Goal: Check status

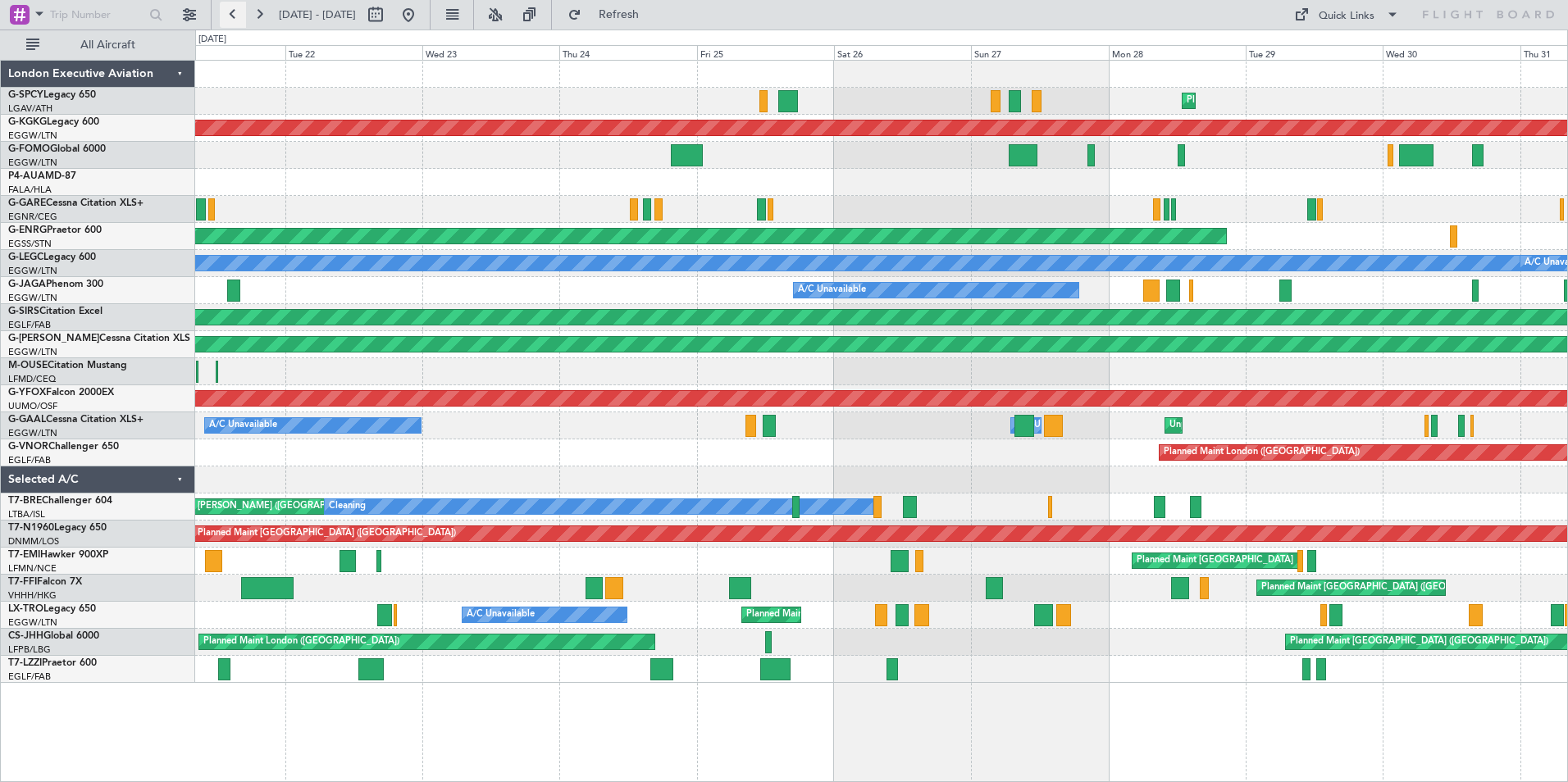
click at [241, 16] on button at bounding box center [232, 14] width 26 height 26
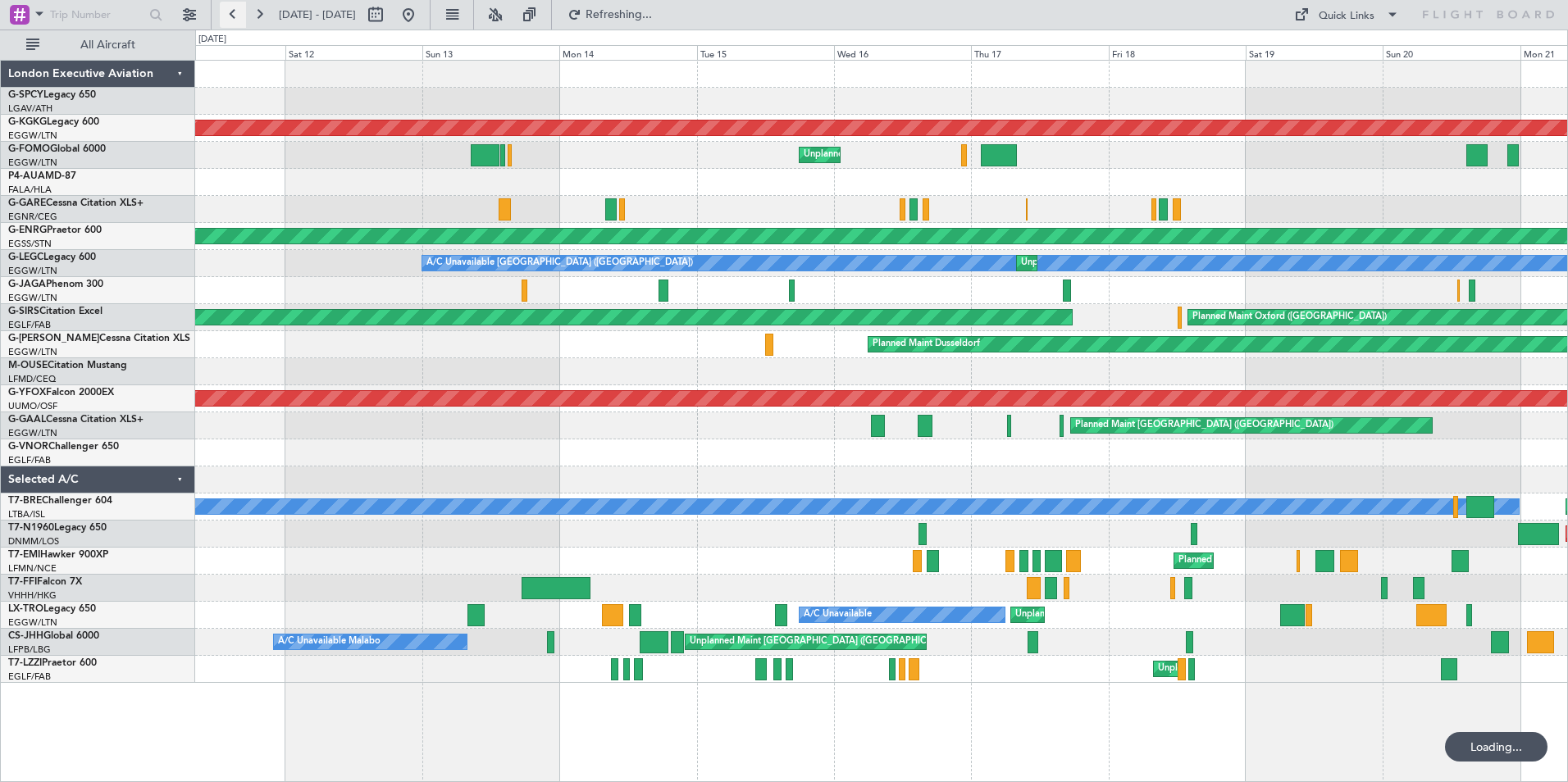
click at [241, 14] on button at bounding box center [232, 14] width 26 height 26
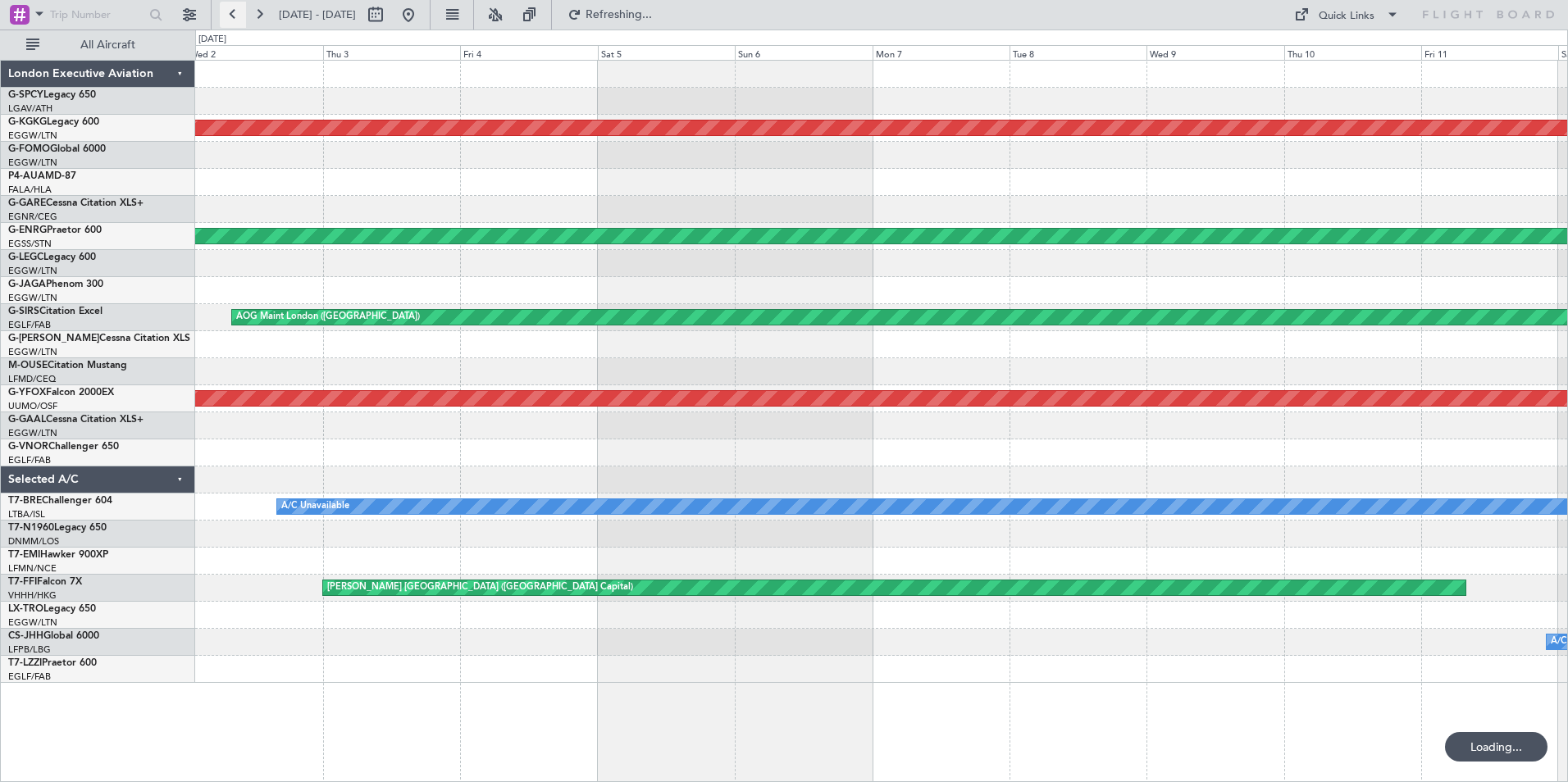
click at [241, 14] on button at bounding box center [232, 14] width 26 height 26
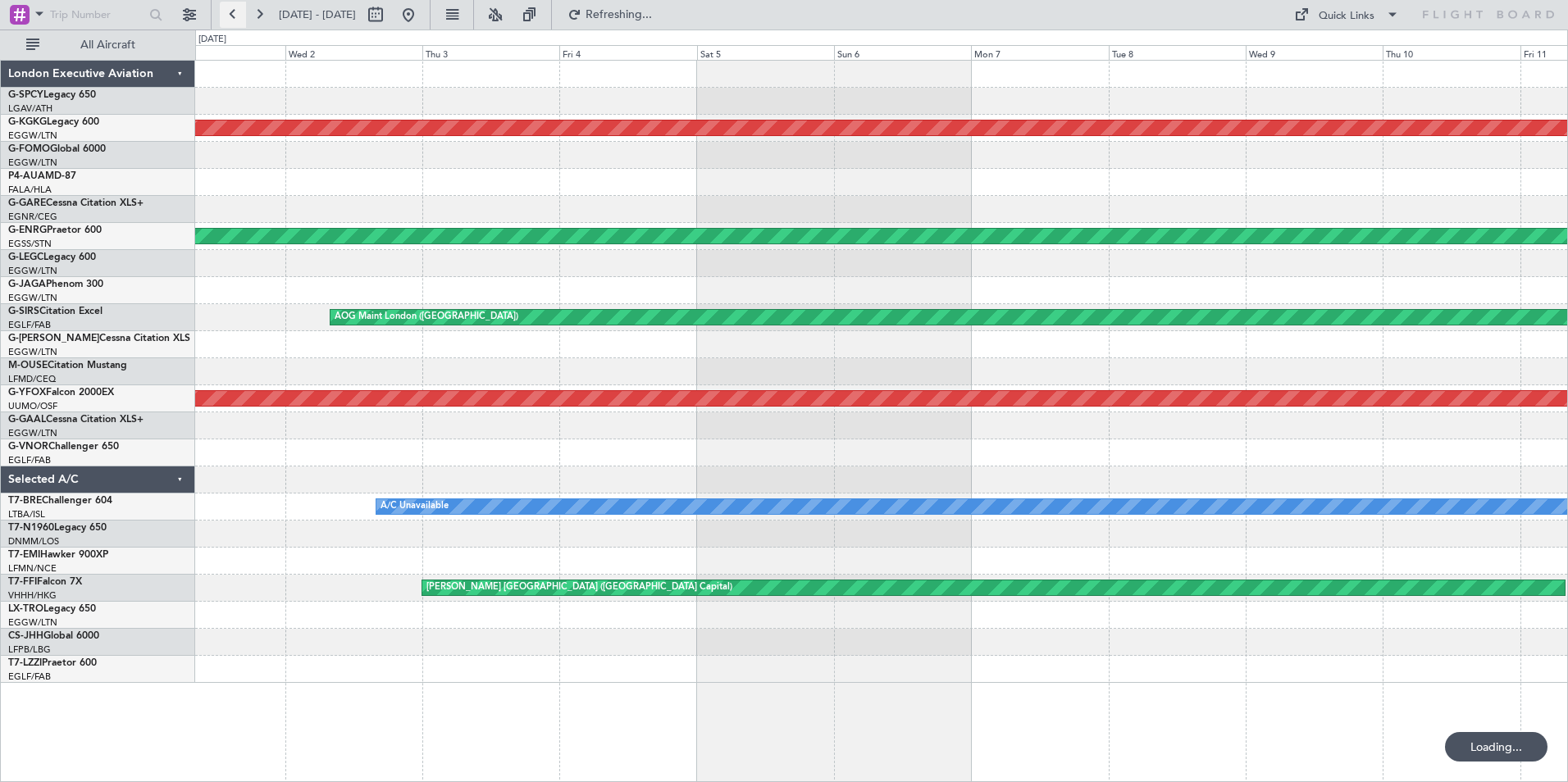
click at [241, 14] on button at bounding box center [232, 14] width 26 height 26
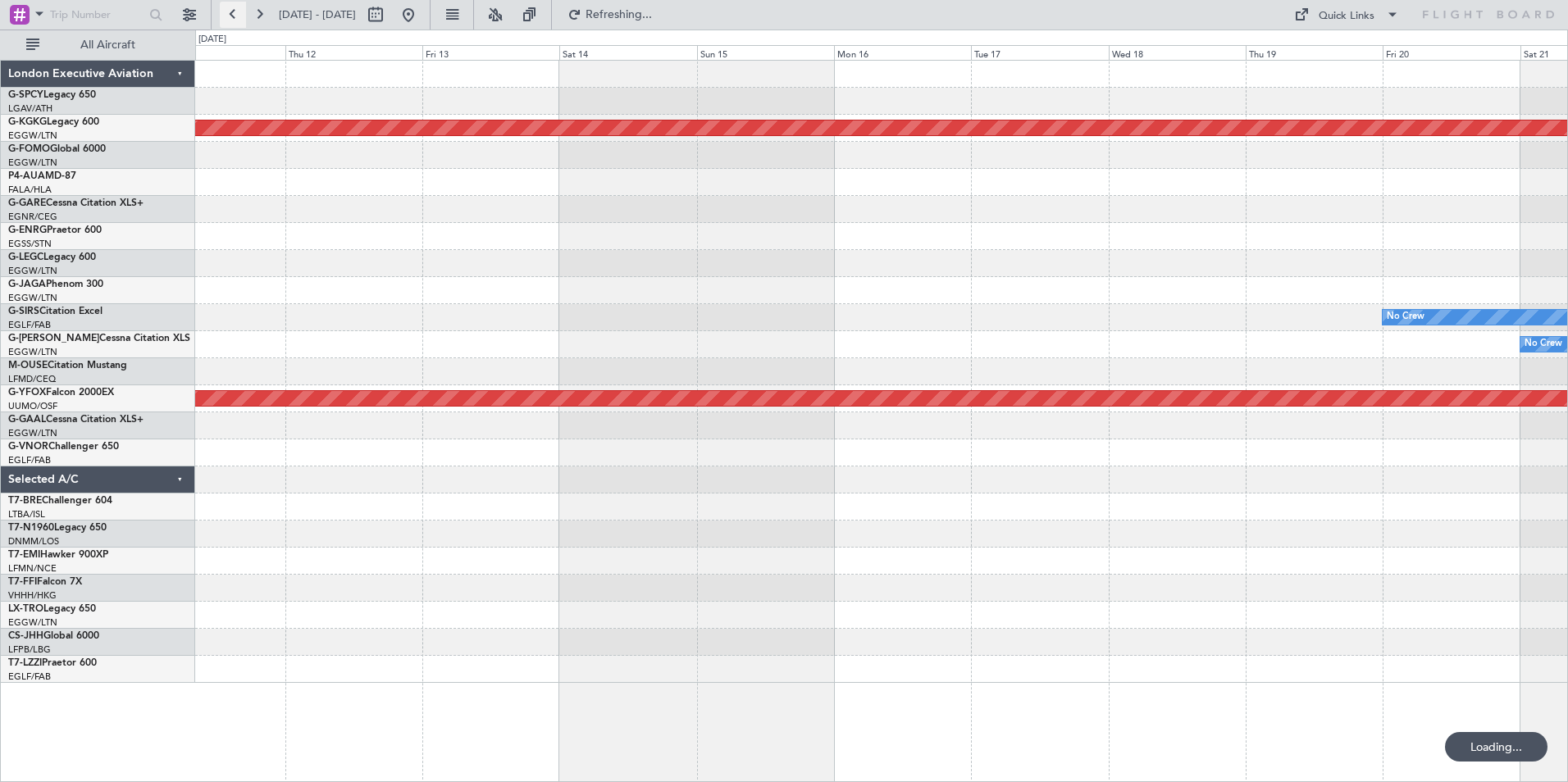
click at [241, 14] on button at bounding box center [232, 14] width 26 height 26
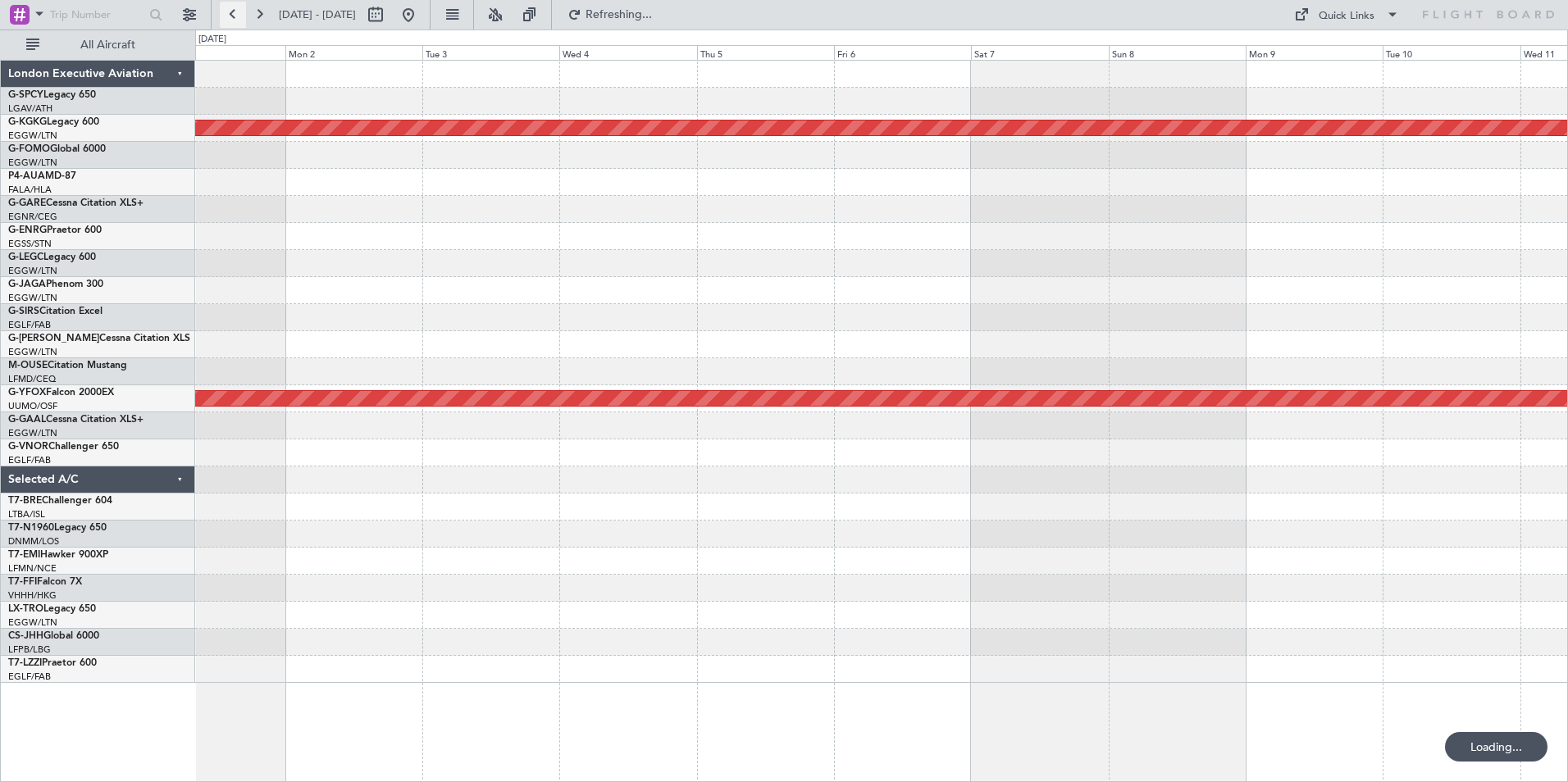
click at [241, 14] on button at bounding box center [232, 14] width 26 height 26
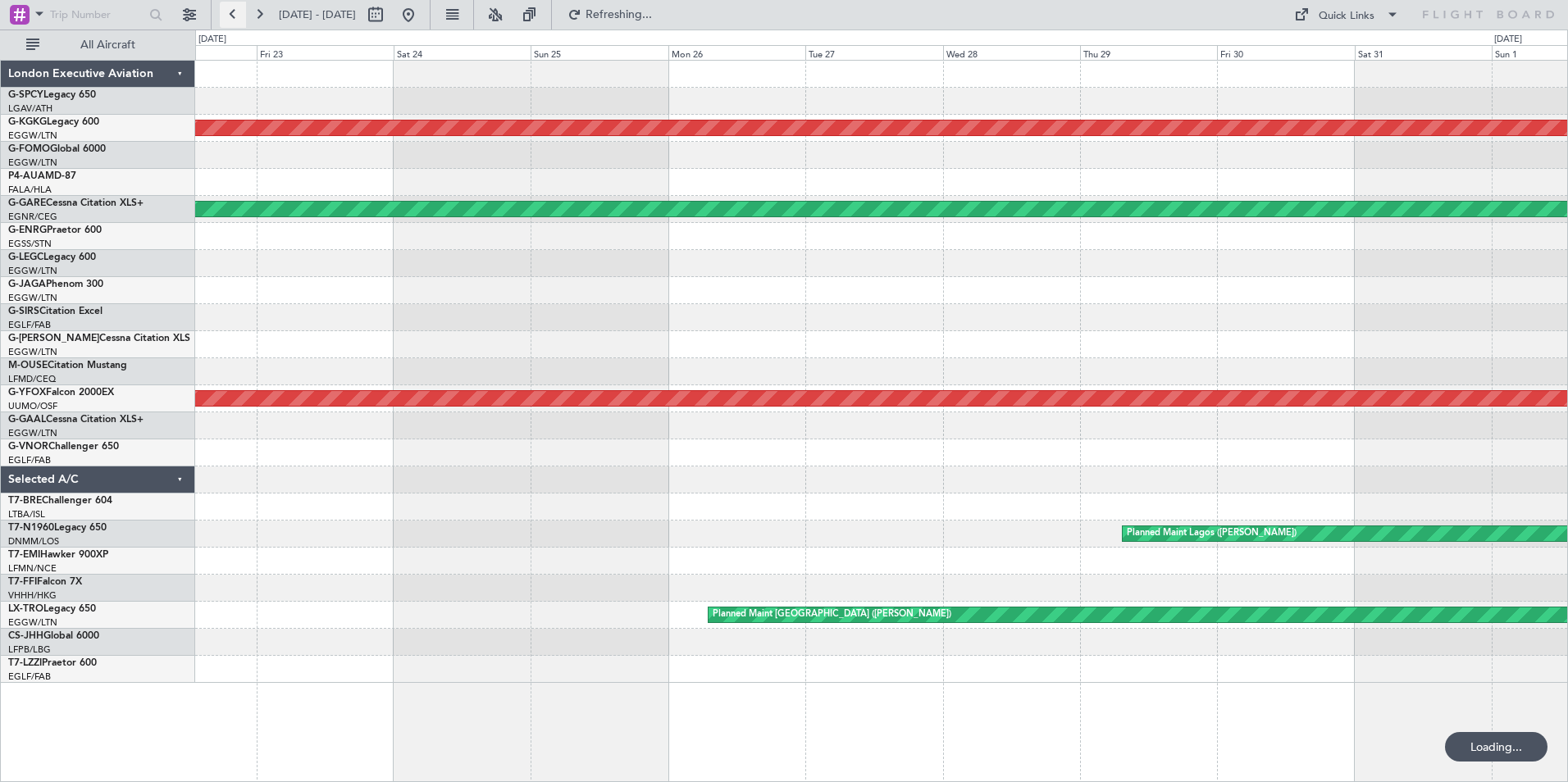
click at [241, 14] on button at bounding box center [232, 14] width 26 height 26
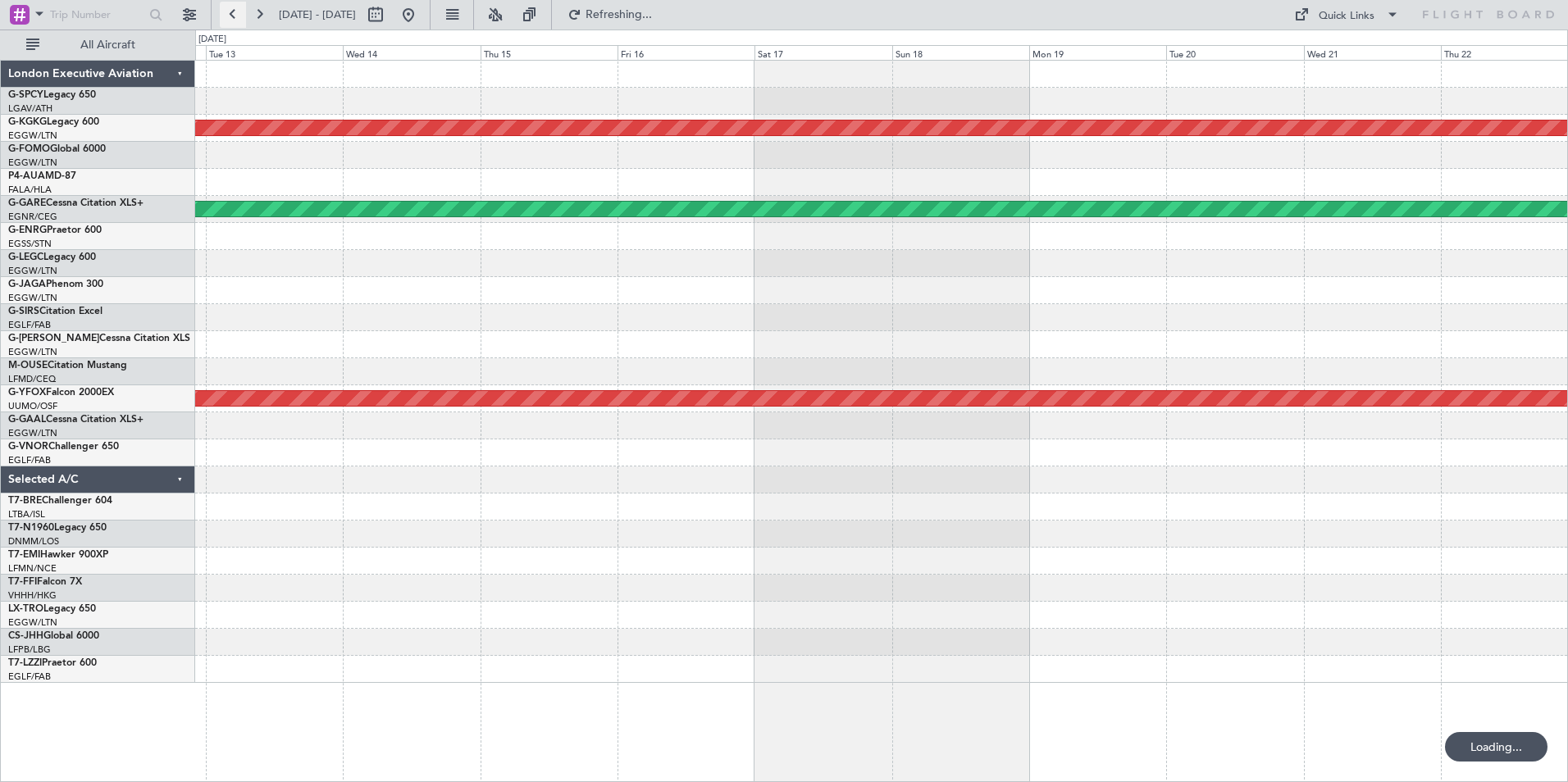
click at [241, 14] on button at bounding box center [232, 14] width 26 height 26
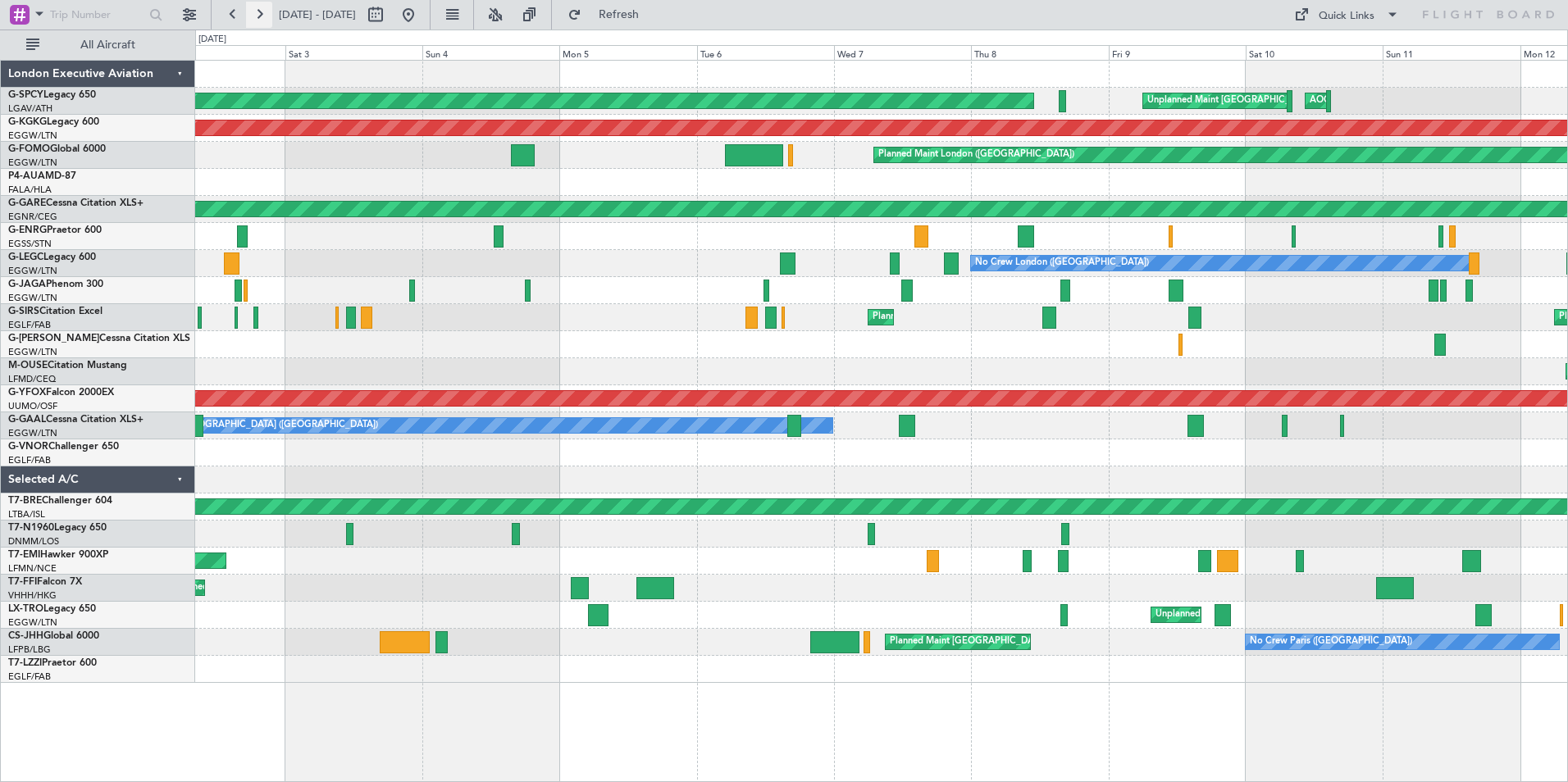
click at [259, 14] on button at bounding box center [258, 14] width 26 height 26
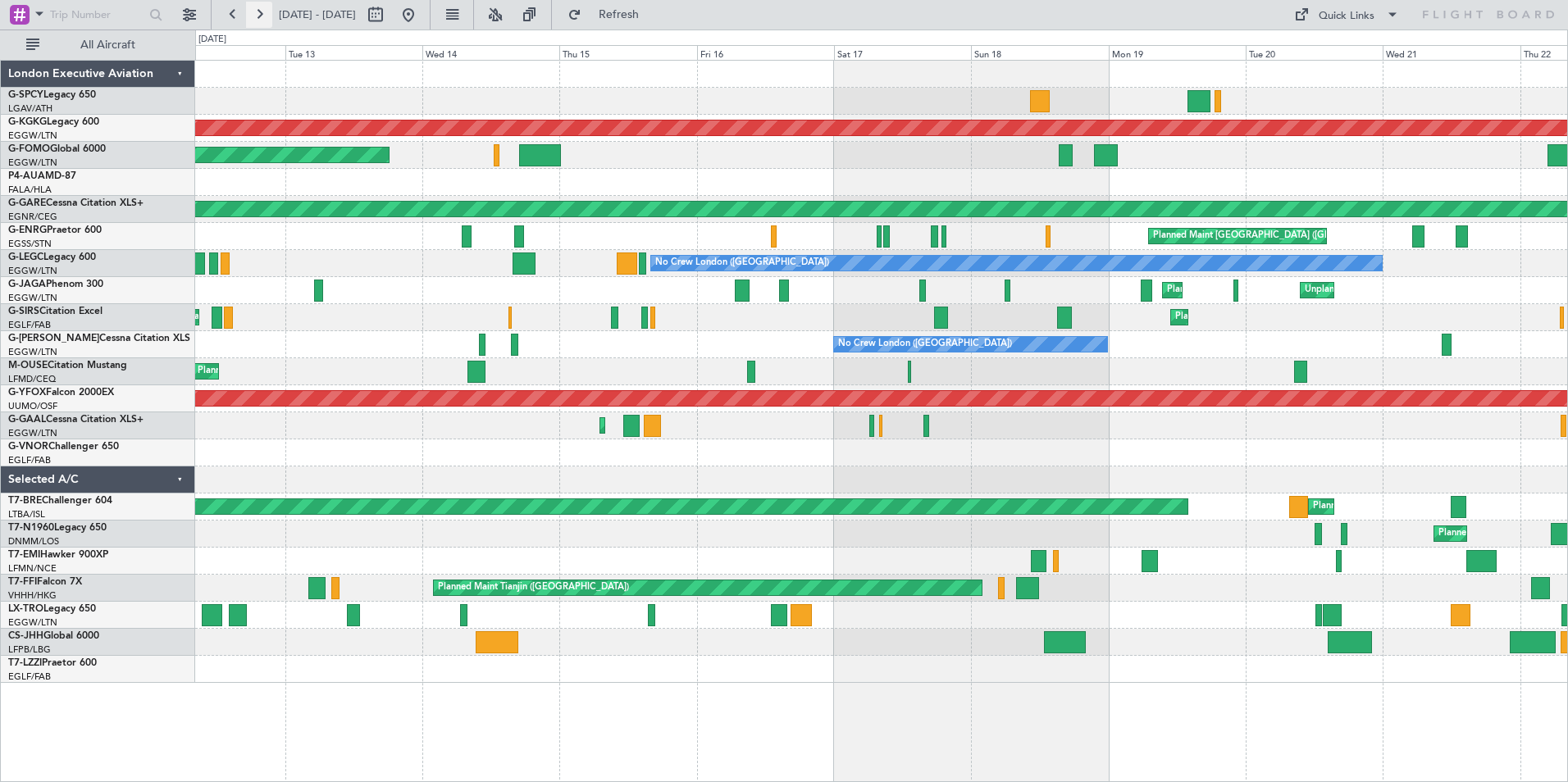
click at [258, 22] on button at bounding box center [258, 14] width 26 height 26
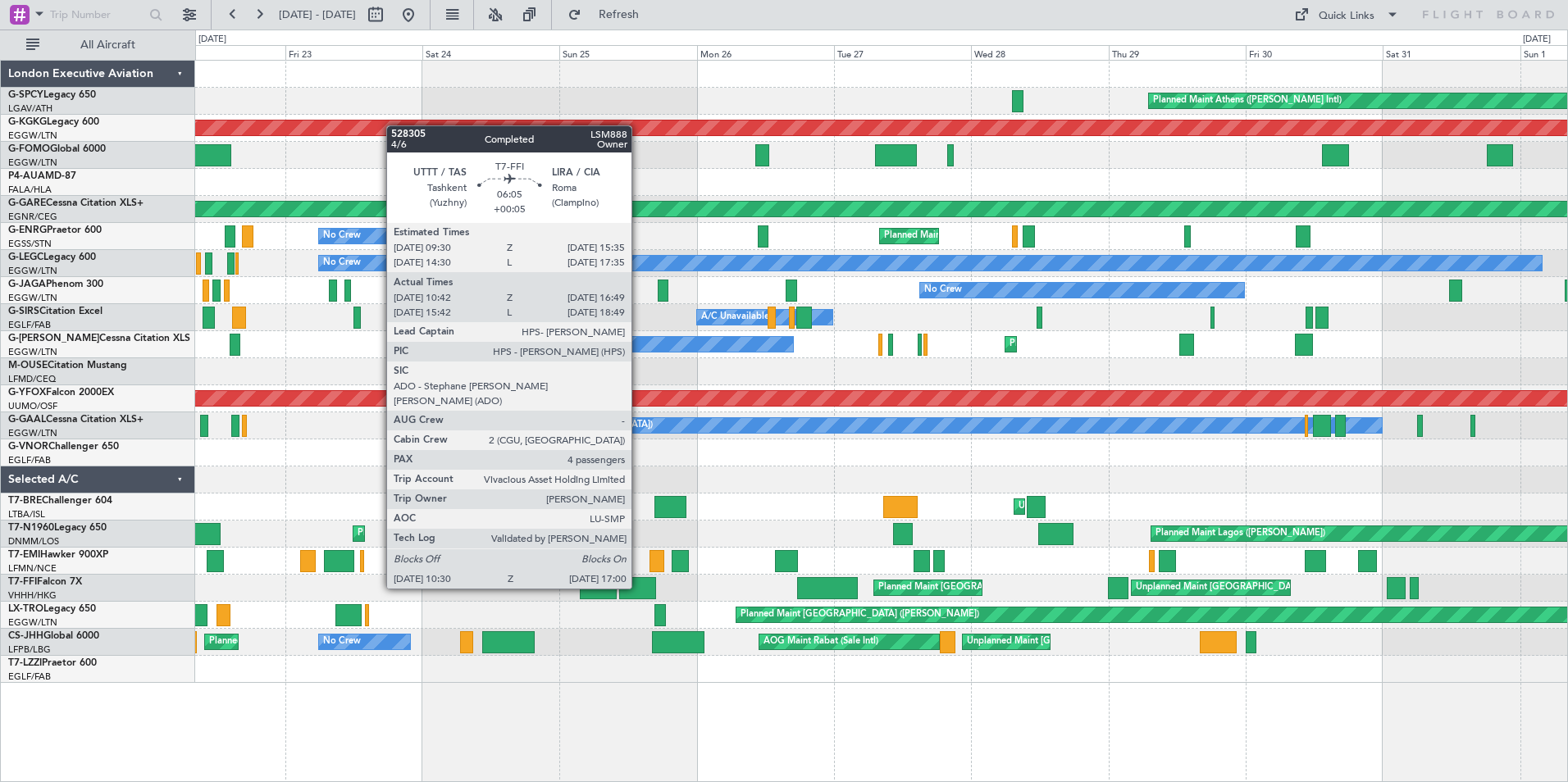
click at [639, 587] on div at bounding box center [638, 588] width 38 height 22
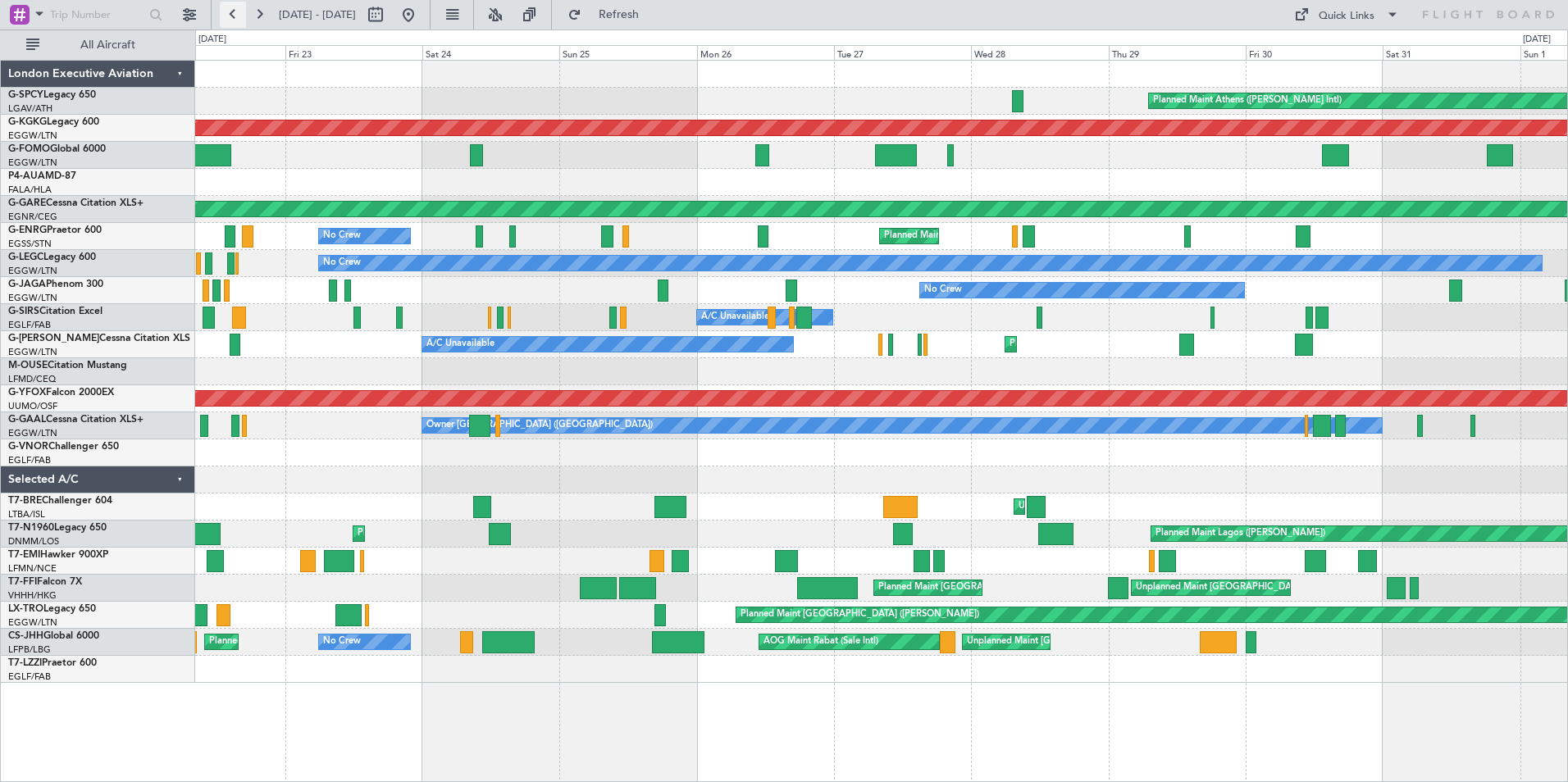
click at [223, 14] on button at bounding box center [232, 14] width 26 height 26
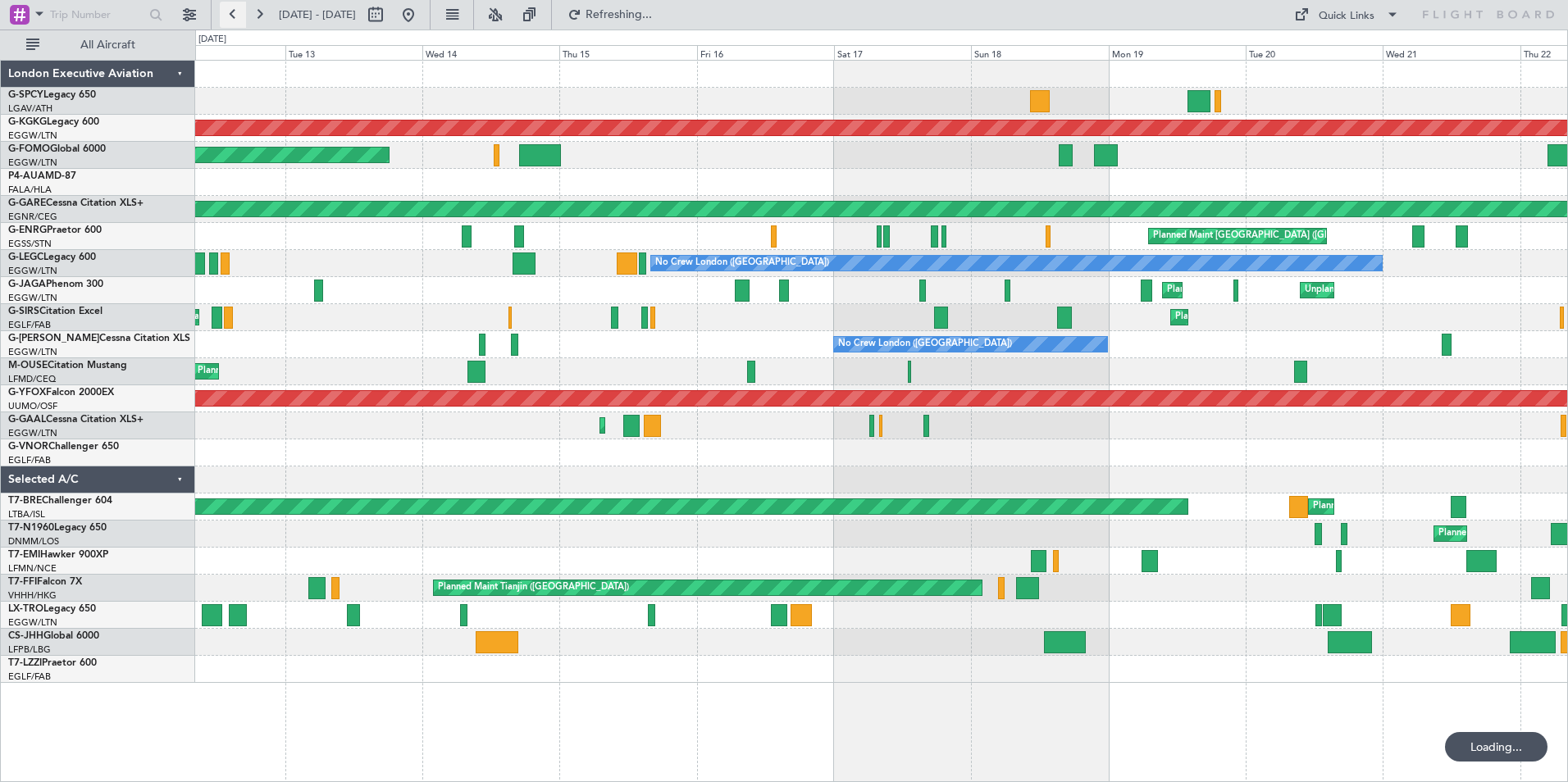
click at [223, 14] on button at bounding box center [232, 14] width 26 height 26
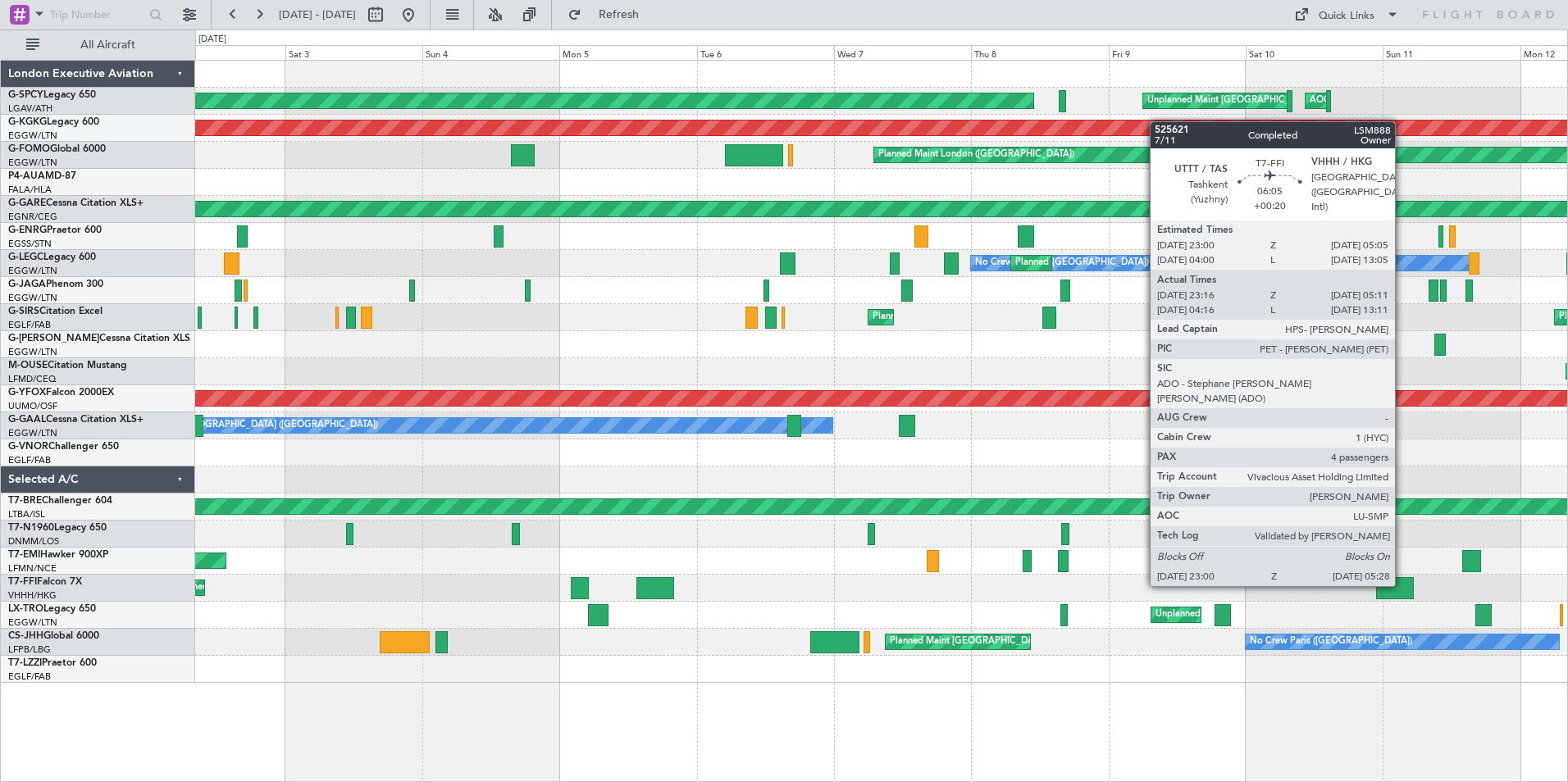
click at [1402, 584] on div at bounding box center [1395, 588] width 38 height 22
